Goal: Task Accomplishment & Management: Complete application form

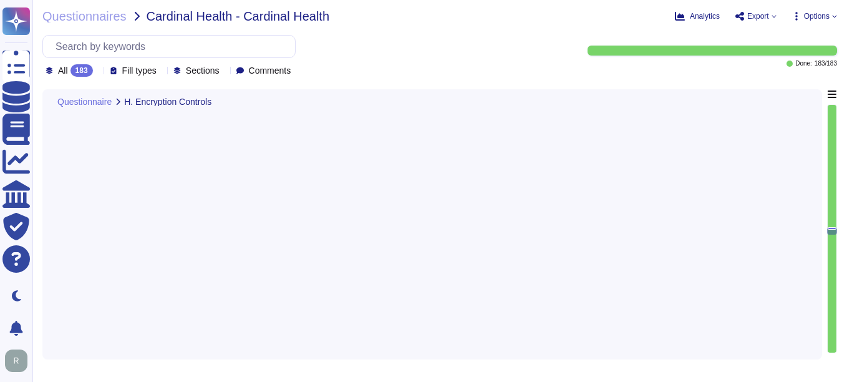
type textarea "Yes, our company encrypts information in transit using secure protocols such as…"
type textarea "Yes, our company encrypts all customer data at rest, including backups, using A…"
type textarea "Yes, our company uses physical Hardware Security Modules (HSMs) to support key …"
type textarea "Yes, customers manage their own encryption keys. This includes the ability to g…"
type textarea "Yes, our company implements data masking techniques to obfuscate sensitive cust…"
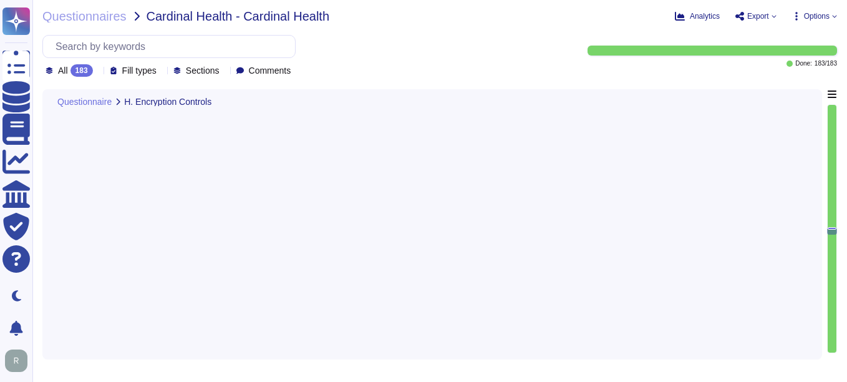
type textarea "Yes. Personal devices are allowed under a BYOD policy for specific use cases su…"
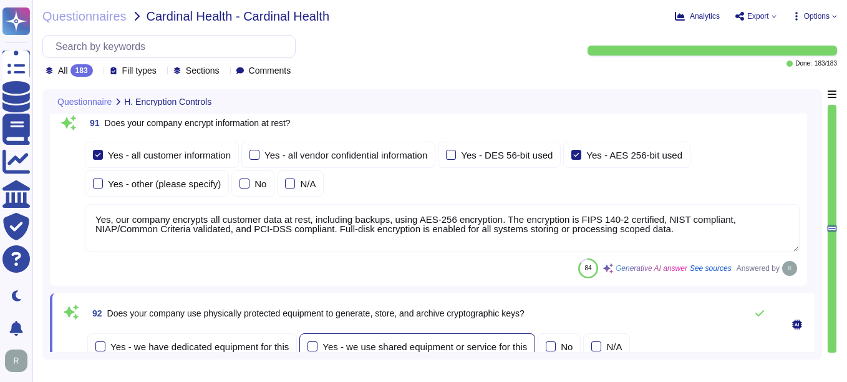
type textarea "Yes, our company has comprehensive procedures in place for key management, whic…"
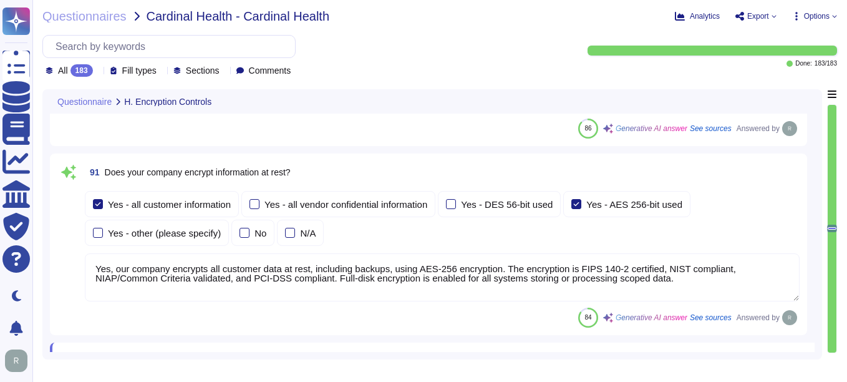
scroll to position [20146, 0]
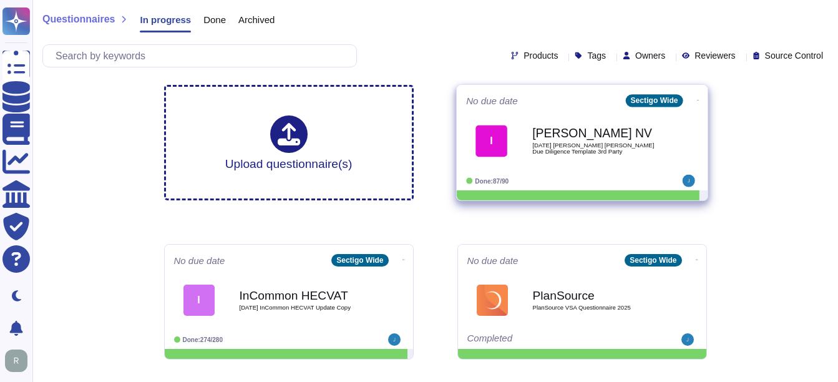
click at [582, 153] on span "[DATE] [PERSON_NAME] [PERSON_NAME] Due Diligence Template 3rd Party" at bounding box center [595, 148] width 126 height 12
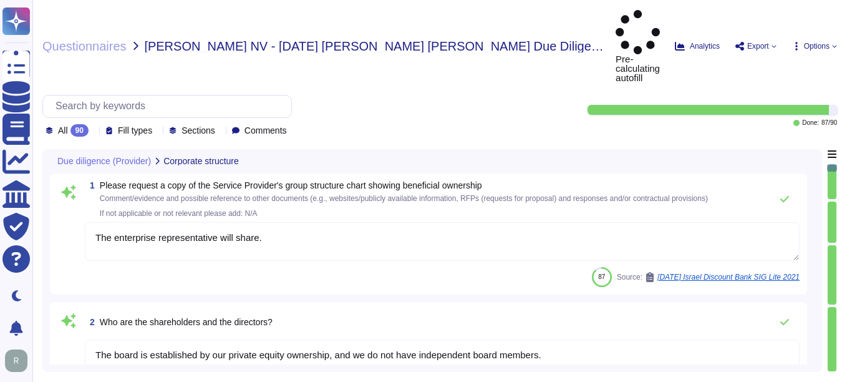
type textarea "The enterprise representative will share."
type textarea "The board is established by our private equity ownership, and we do not have in…"
type textarea "We maintain redundant, synced data centers in [GEOGRAPHIC_DATA], [US_STATE] and…"
type textarea "Sectigo offers a comprehensive range of products and services, including: 1. Di…"
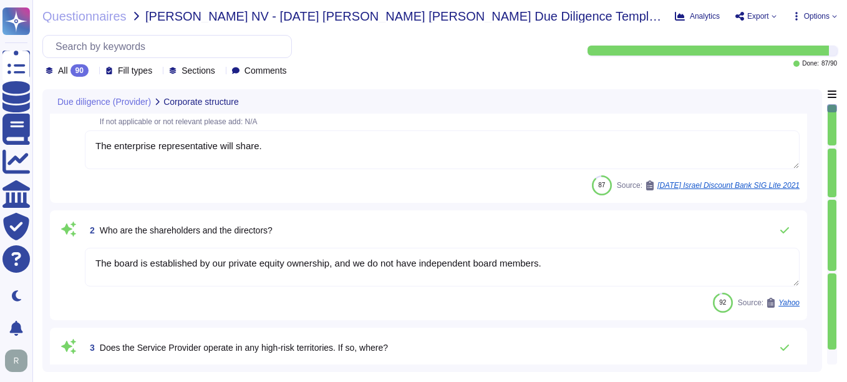
scroll to position [62, 0]
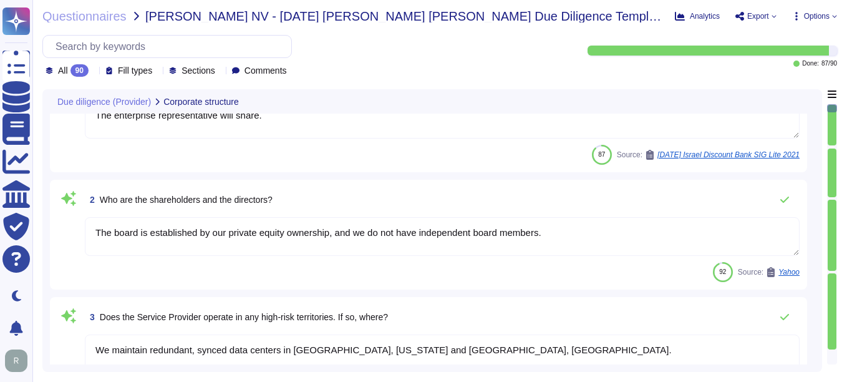
click at [438, 234] on textarea "The board is established by our private equity ownership, and we do not have in…" at bounding box center [442, 236] width 715 height 39
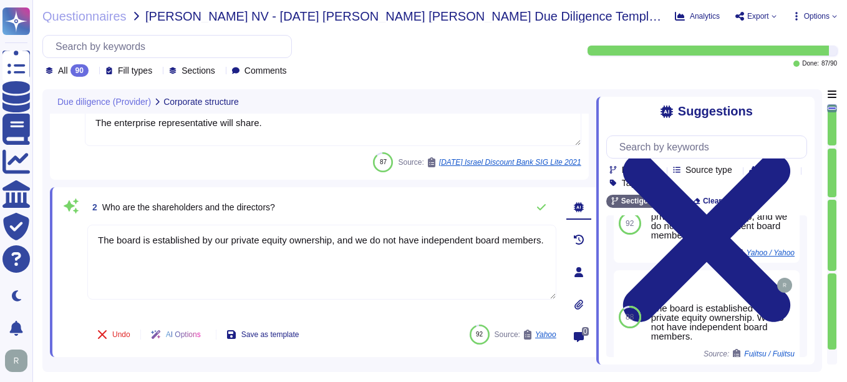
scroll to position [110, 0]
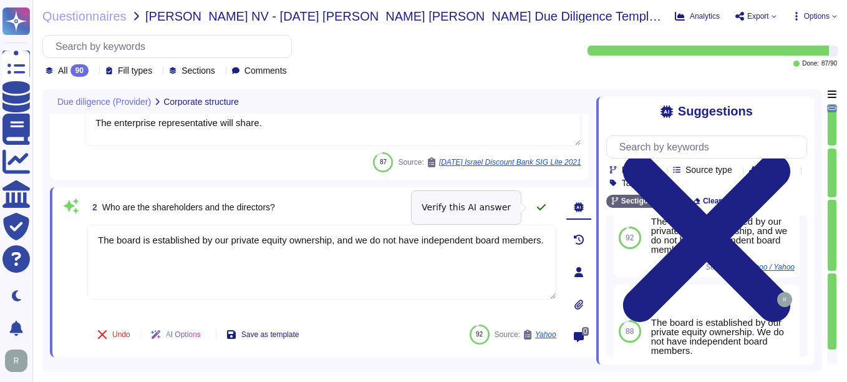
click at [542, 203] on icon at bounding box center [542, 207] width 10 height 10
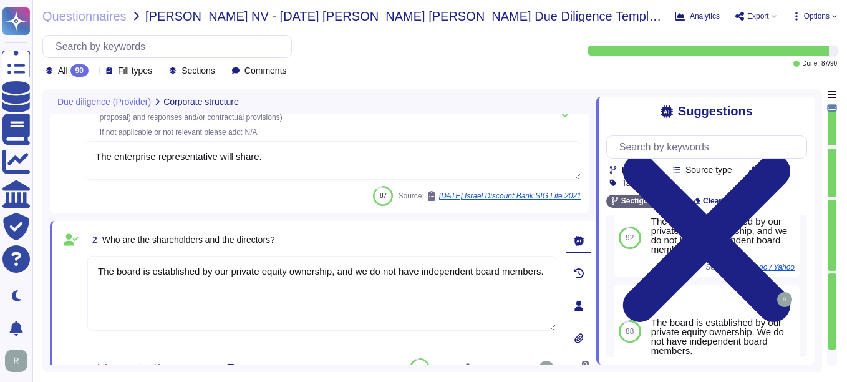
scroll to position [0, 0]
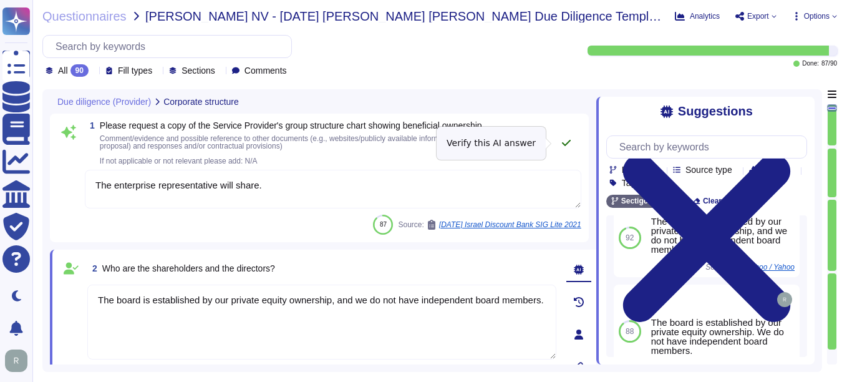
click at [567, 144] on icon at bounding box center [566, 143] width 9 height 6
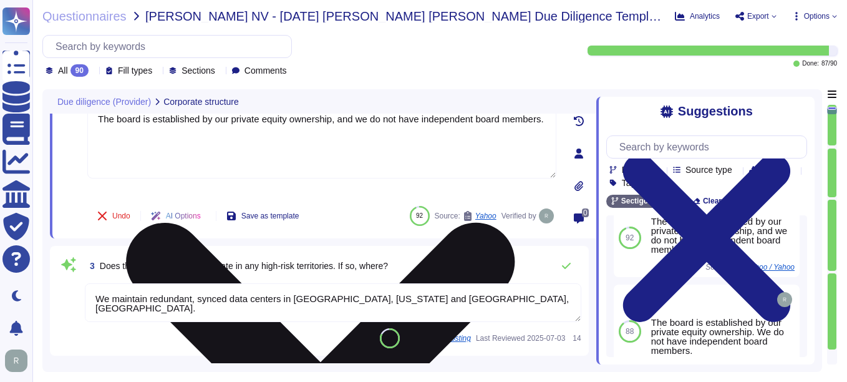
type textarea "The Service Provider's offices are located at: 1. [STREET_ADDRESS]. [STREET_ADD…"
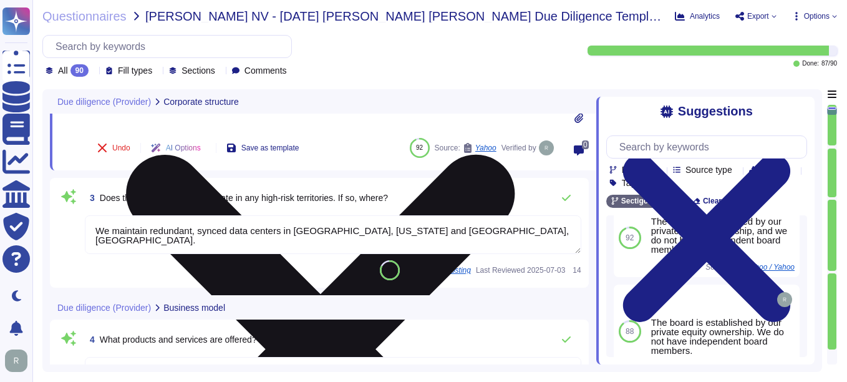
scroll to position [250, 0]
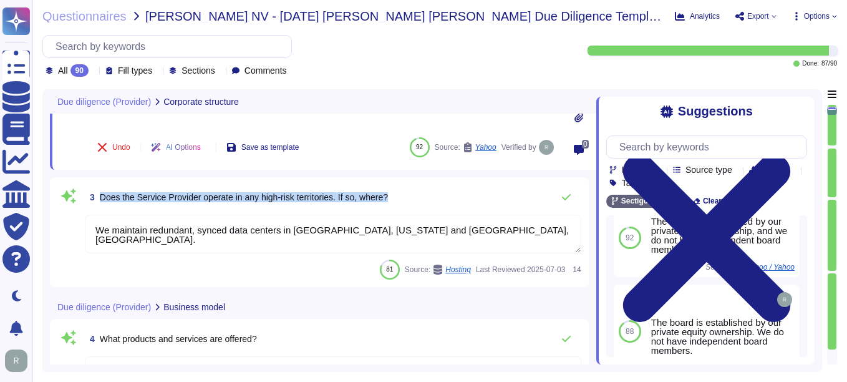
drag, startPoint x: 100, startPoint y: 196, endPoint x: 412, endPoint y: 209, distance: 311.7
click at [412, 209] on div "3 Does the Service Provider operate in any high-risk territories. If so, where?" at bounding box center [333, 197] width 497 height 25
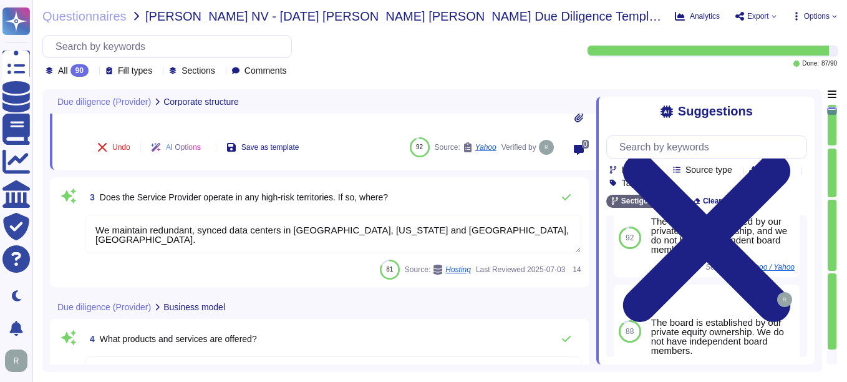
scroll to position [0, 0]
